Goal: Check status

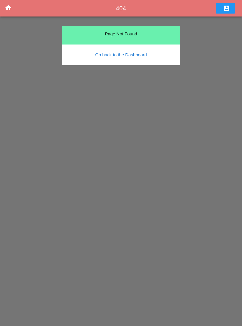
click at [12, 11] on icon "home" at bounding box center [8, 7] width 7 height 7
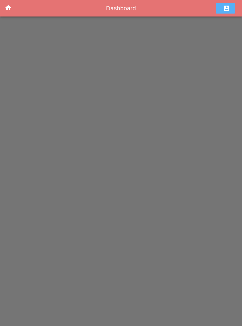
click at [227, 8] on icon "account_box" at bounding box center [226, 8] width 7 height 7
click at [231, 23] on div "Sign Out" at bounding box center [224, 24] width 18 height 7
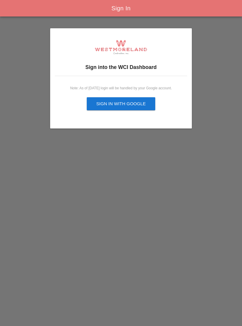
click at [138, 105] on div "Sign in with Google" at bounding box center [121, 104] width 50 height 7
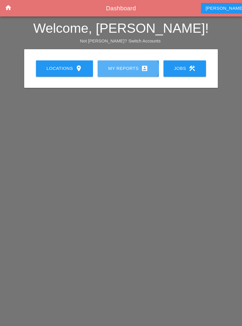
click at [130, 75] on link "My Reports account_box" at bounding box center [128, 69] width 61 height 16
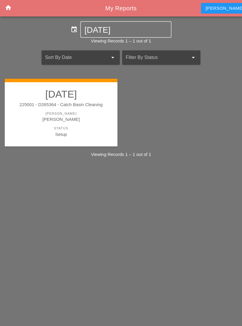
click at [107, 130] on div "Status" at bounding box center [61, 128] width 101 height 5
